Goal: Navigation & Orientation: Find specific page/section

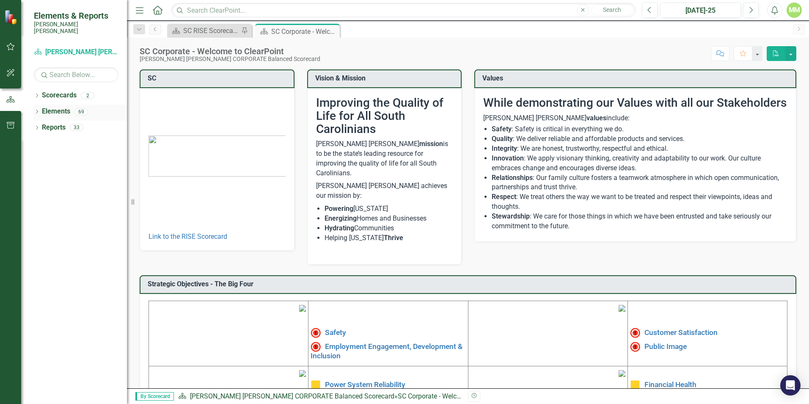
click at [39, 110] on icon "Dropdown" at bounding box center [37, 112] width 6 height 5
click at [41, 142] on icon "Dropdown" at bounding box center [41, 144] width 6 height 5
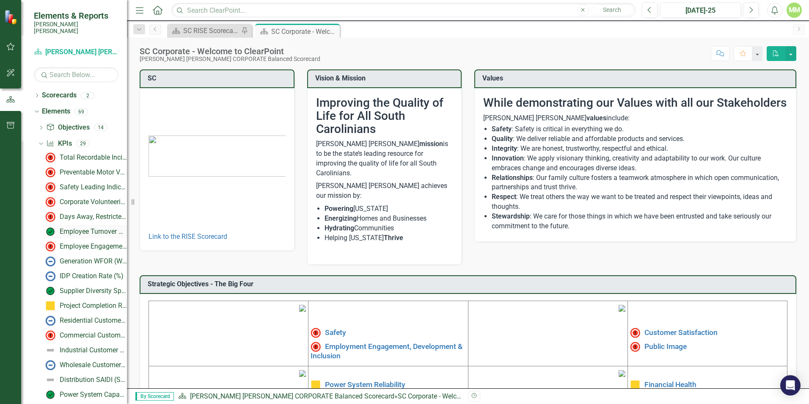
click at [72, 228] on div "Employee Turnover Rate​" at bounding box center [93, 232] width 67 height 8
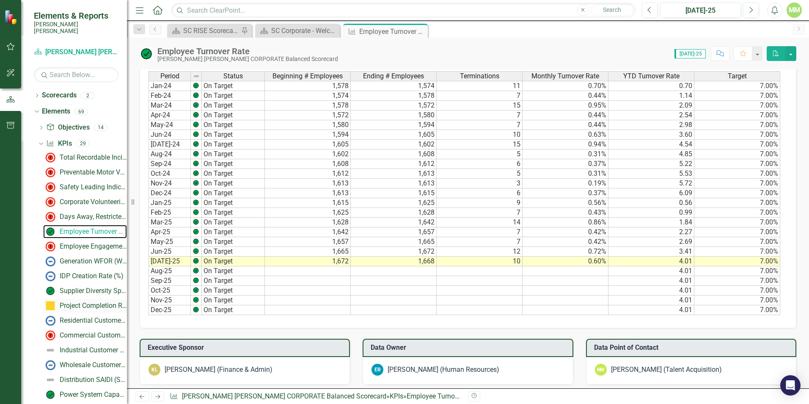
scroll to position [85, 0]
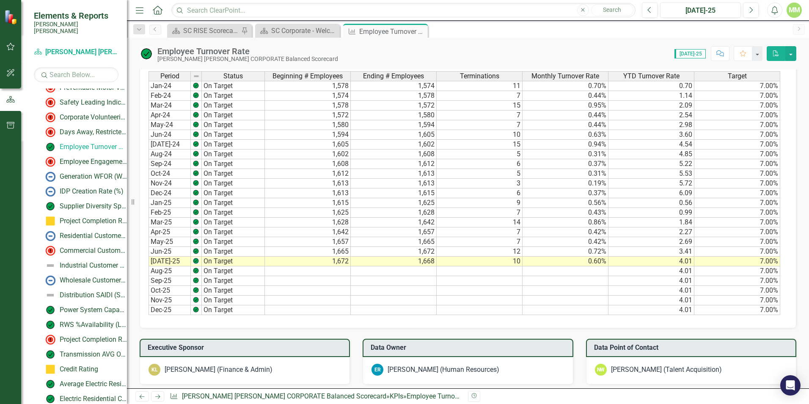
click at [0, 0] on icon at bounding box center [0, 0] width 0 height 0
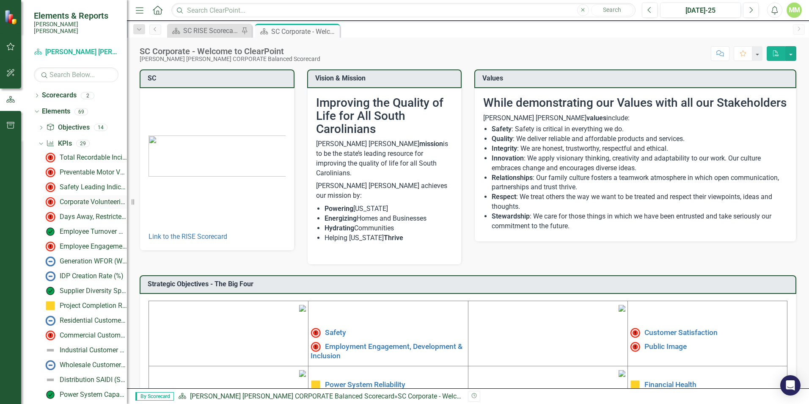
click at [77, 198] on div "Corporate Volunteerism Rate" at bounding box center [93, 202] width 67 height 8
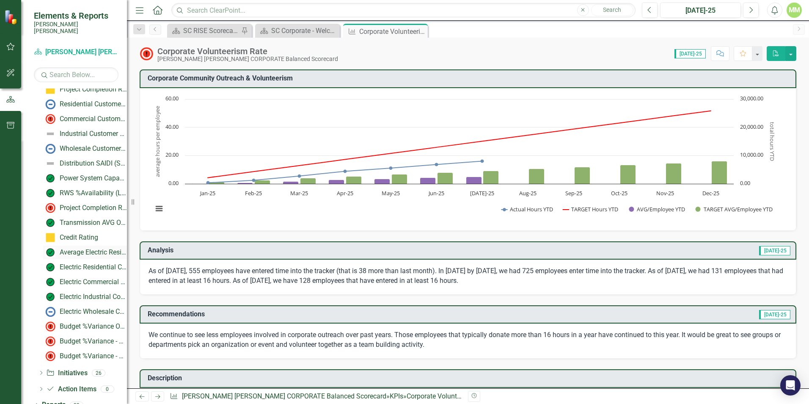
scroll to position [220, 0]
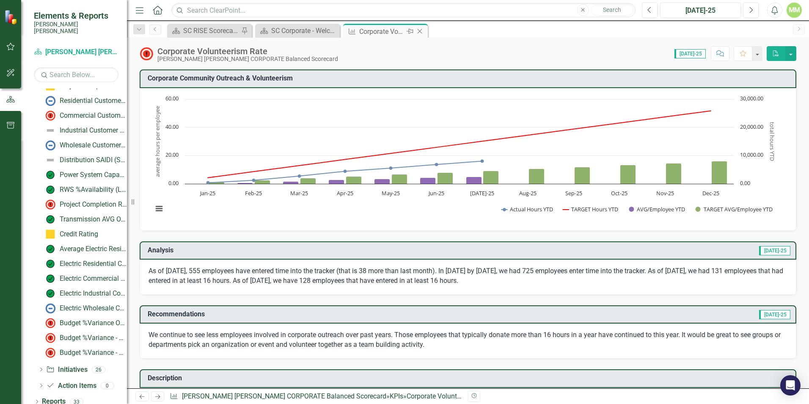
click at [419, 30] on icon at bounding box center [420, 31] width 5 height 5
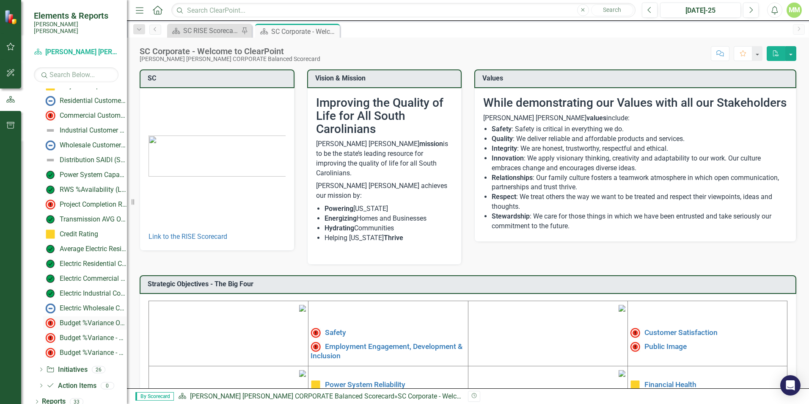
click at [77, 319] on div "Budget %Variance Overall - Electric & Water NFOM + CAPITAL" at bounding box center [93, 323] width 67 height 8
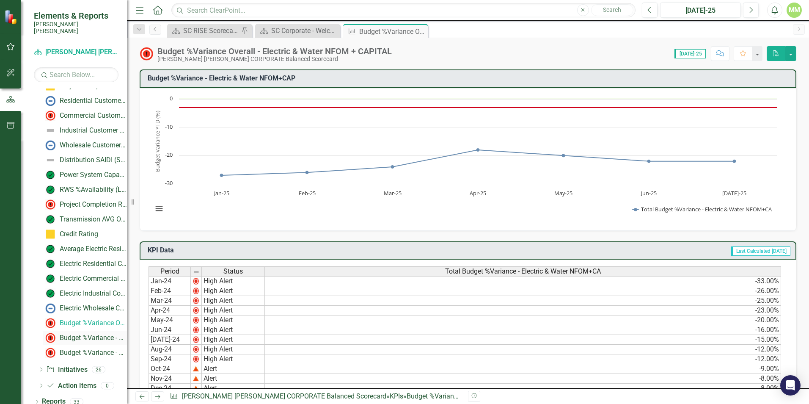
click at [98, 334] on div "Budget %Variance​ - Electric NFOM + CAPITAL" at bounding box center [93, 338] width 67 height 8
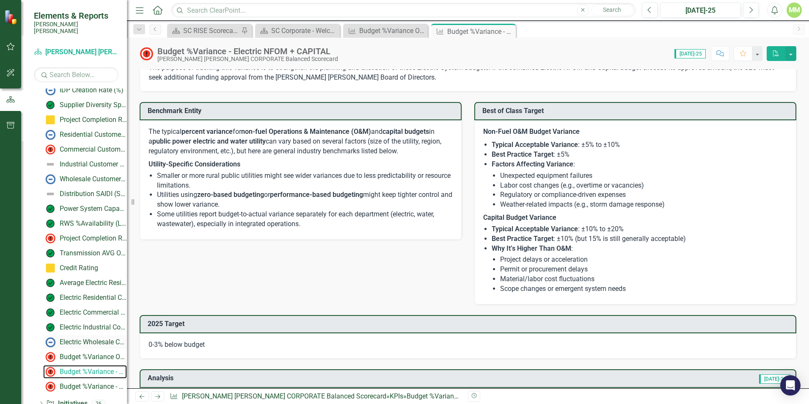
scroll to position [220, 0]
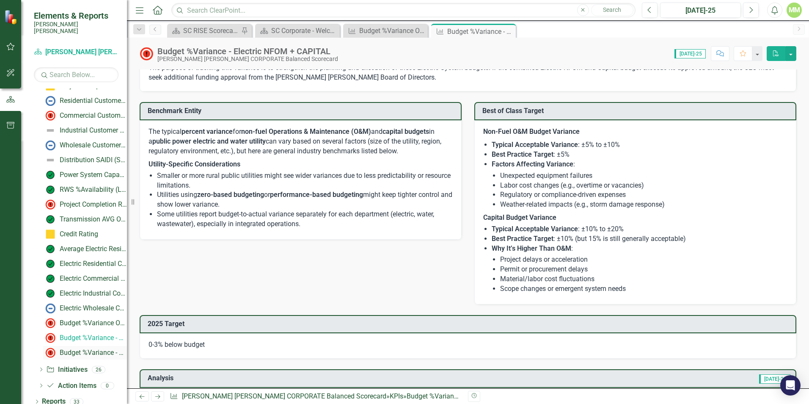
click at [85, 346] on link "Budget %Variance​ - Water NFOM + CAPITAL" at bounding box center [85, 353] width 84 height 14
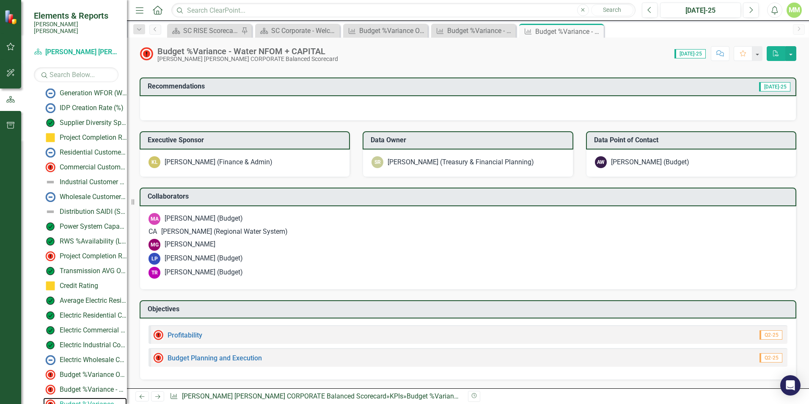
scroll to position [872, 0]
click at [197, 334] on link "Profitability" at bounding box center [185, 335] width 35 height 8
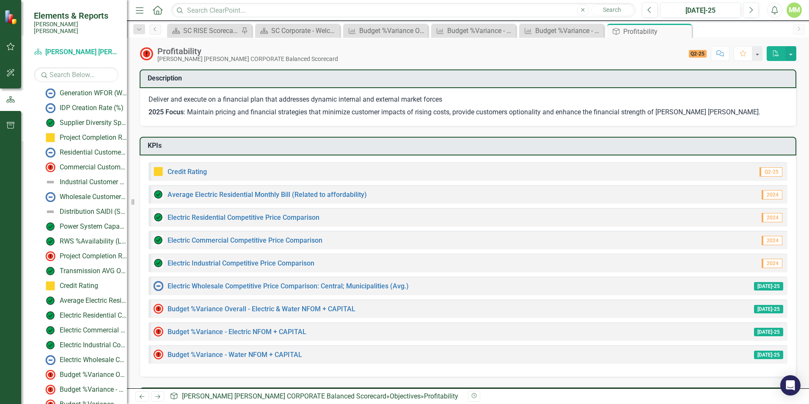
scroll to position [286, 0]
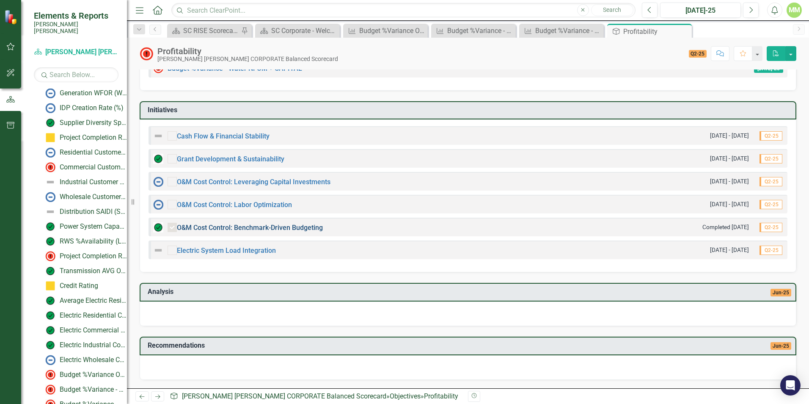
click at [309, 228] on link "O&M Cost Control: Benchmark-Driven Budgeting" at bounding box center [250, 227] width 146 height 8
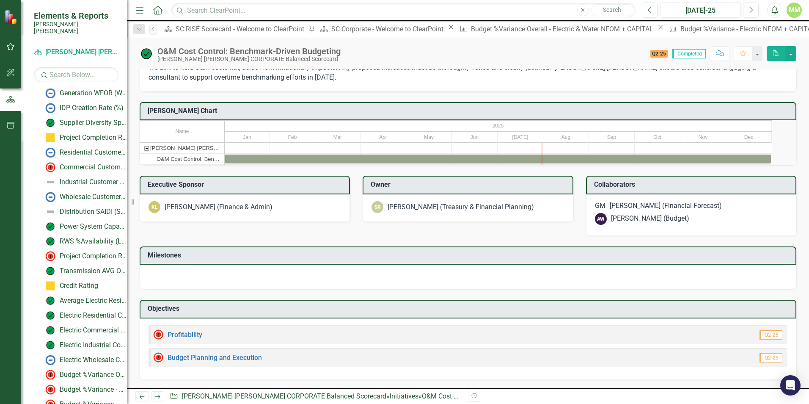
scroll to position [600, 0]
click at [190, 358] on link "Budget Planning and Execution" at bounding box center [215, 357] width 94 height 8
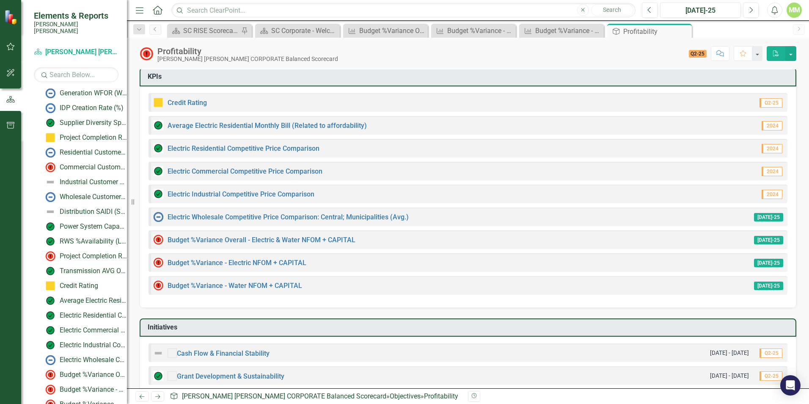
scroll to position [286, 0]
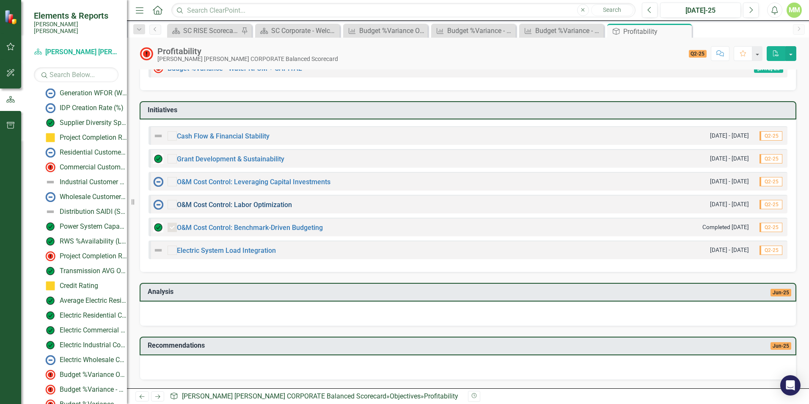
click at [244, 204] on link "O&M Cost Control: Labor Optimization" at bounding box center [234, 205] width 115 height 8
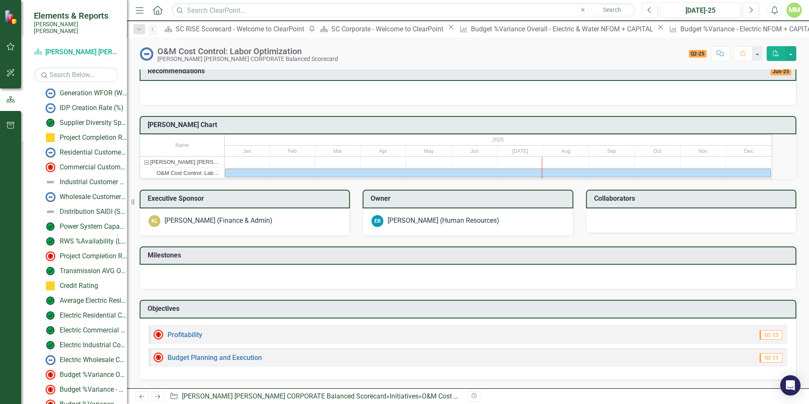
scroll to position [150, 0]
click at [183, 338] on link "Profitability" at bounding box center [185, 334] width 35 height 8
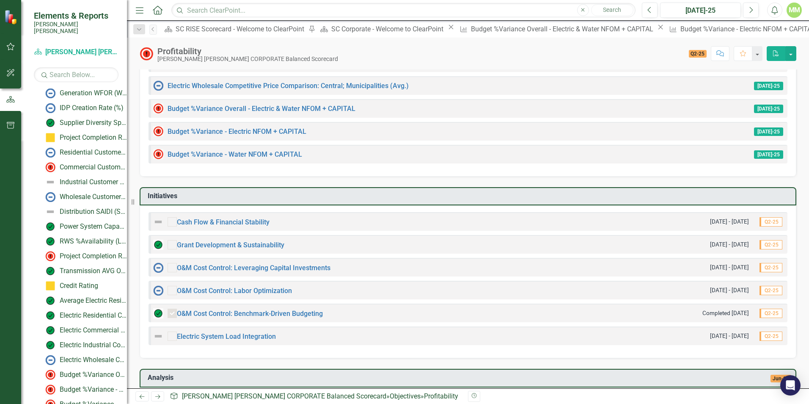
scroll to position [286, 0]
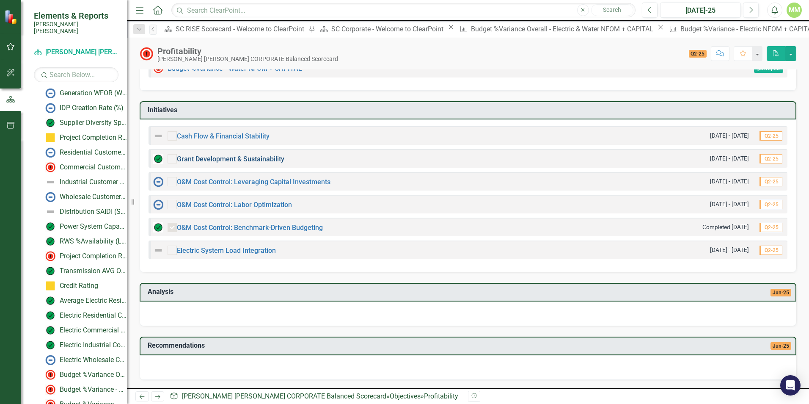
click at [238, 161] on link "Grant Development & Sustainability" at bounding box center [230, 159] width 107 height 8
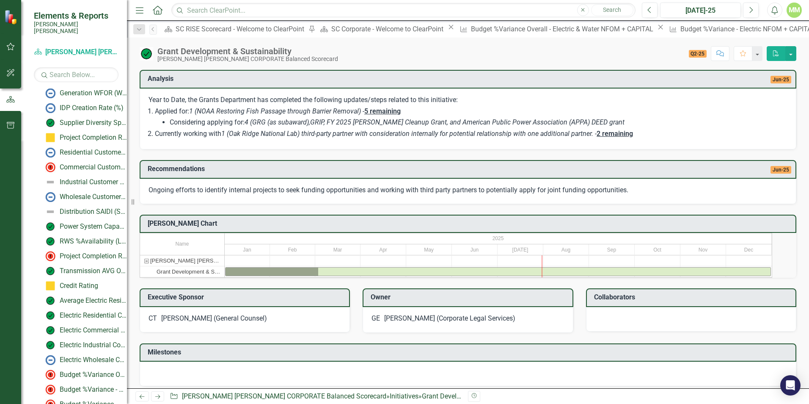
scroll to position [197, 0]
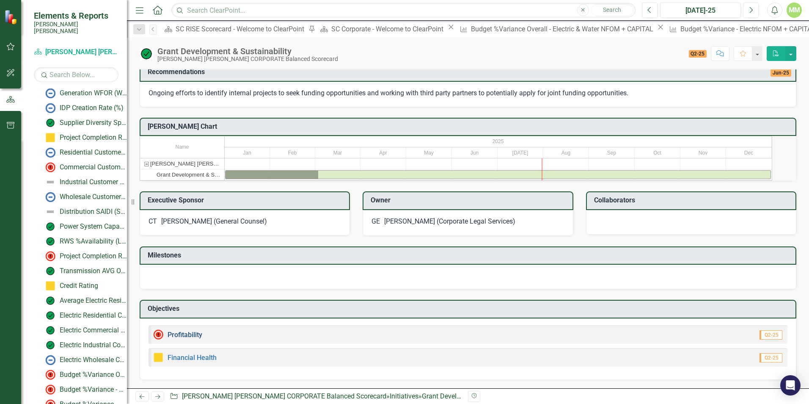
click at [193, 338] on link "Profitability" at bounding box center [185, 334] width 35 height 8
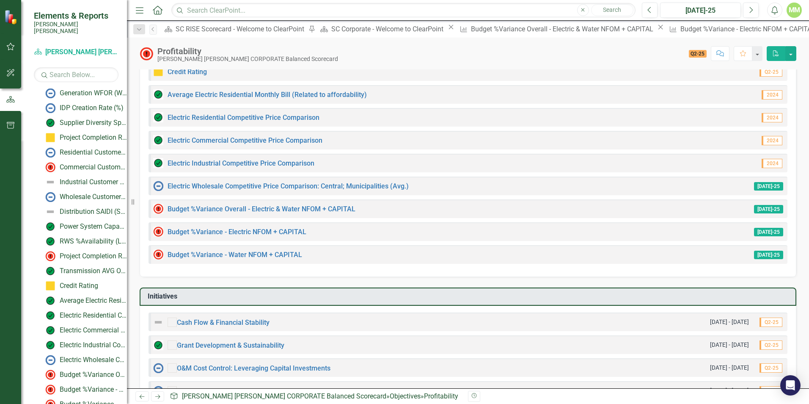
scroll to position [286, 0]
